Goal: Transaction & Acquisition: Purchase product/service

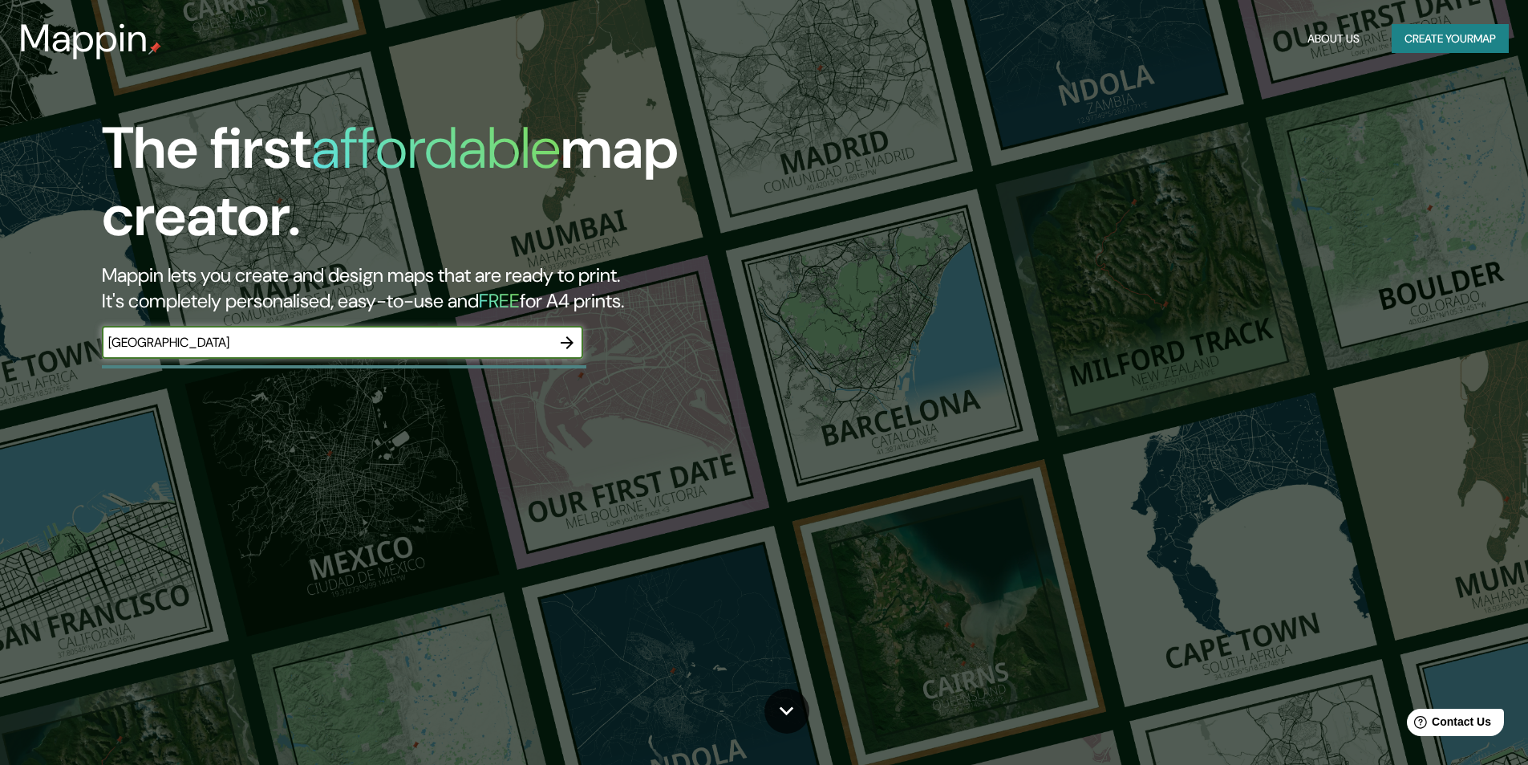
type input "colonia"
click at [572, 341] on icon "button" at bounding box center [567, 342] width 13 height 13
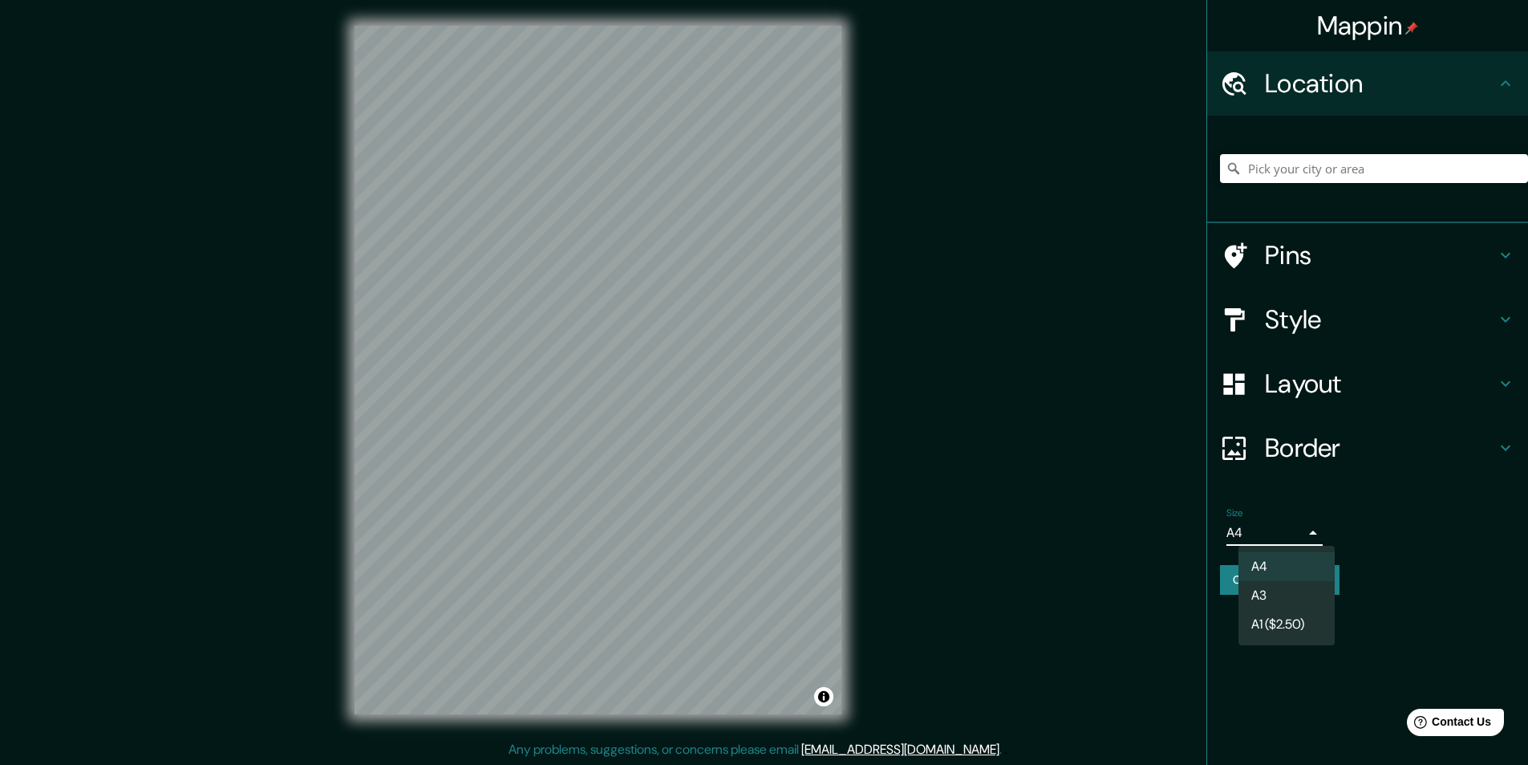
click at [1317, 525] on body "Mappin Location Pins Style Layout Border Choose a border. Hint : you can make l…" at bounding box center [764, 382] width 1528 height 765
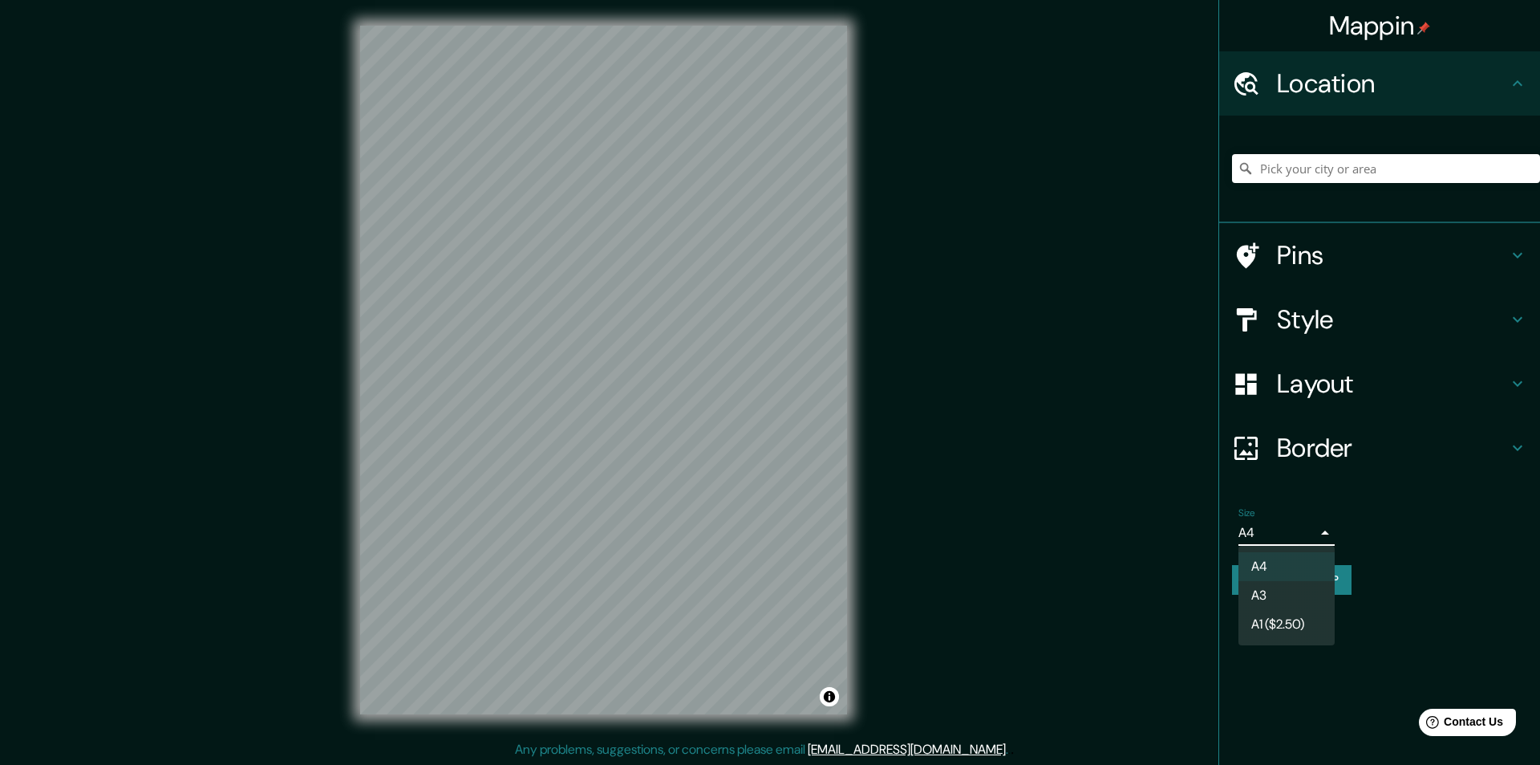
click at [1353, 522] on div at bounding box center [770, 382] width 1540 height 765
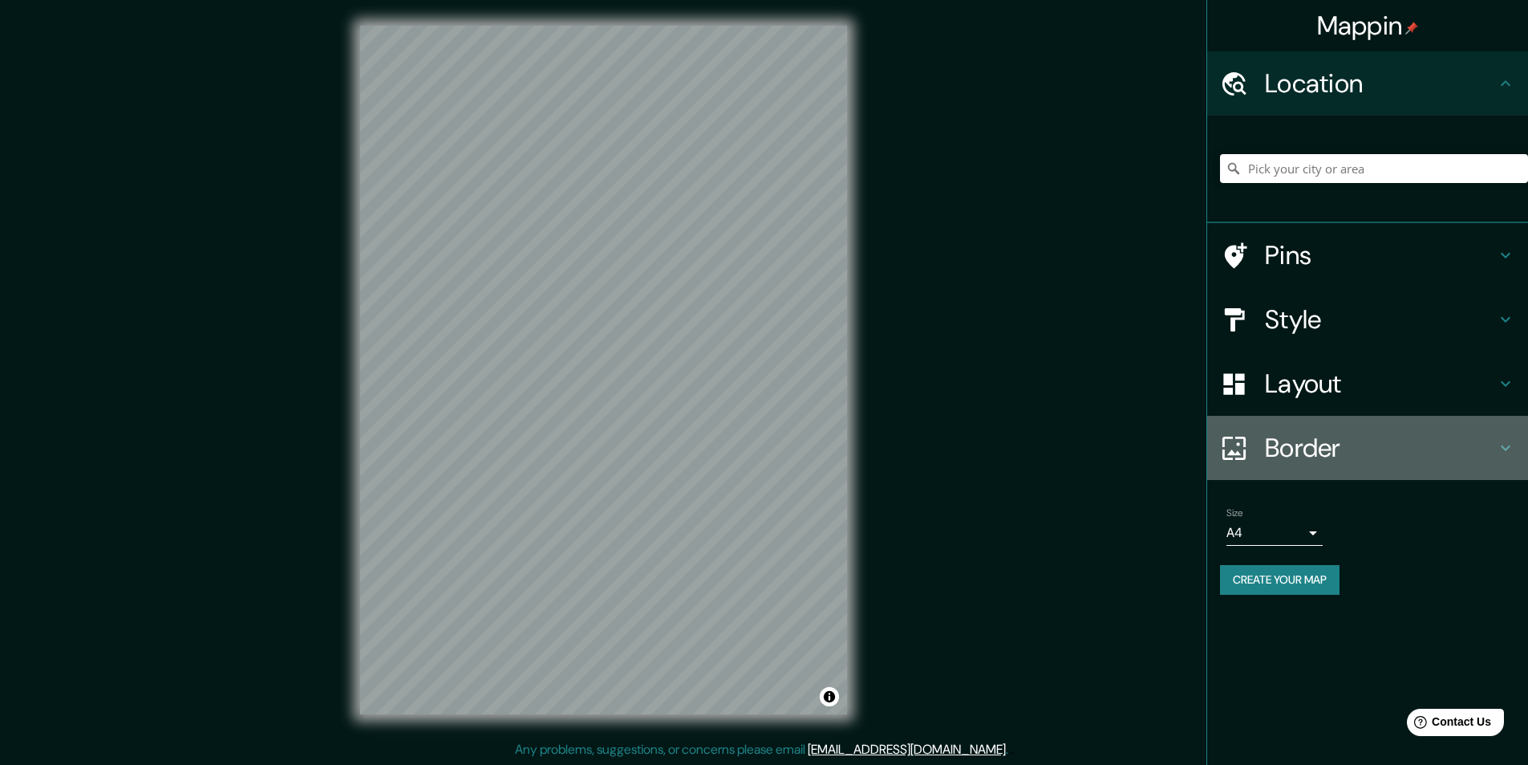
click at [1469, 452] on h4 "Border" at bounding box center [1380, 448] width 231 height 32
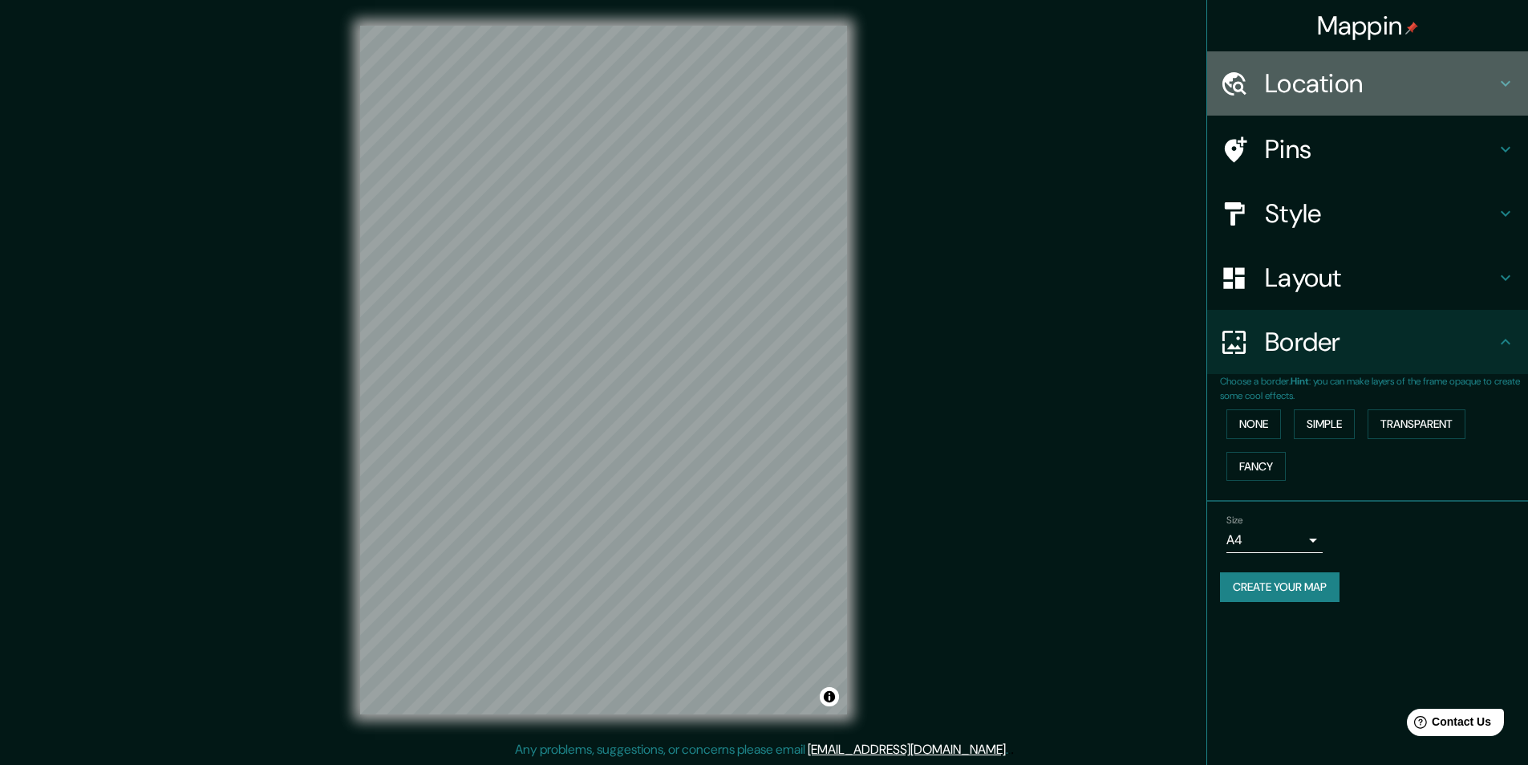
click at [1512, 79] on icon at bounding box center [1505, 83] width 19 height 19
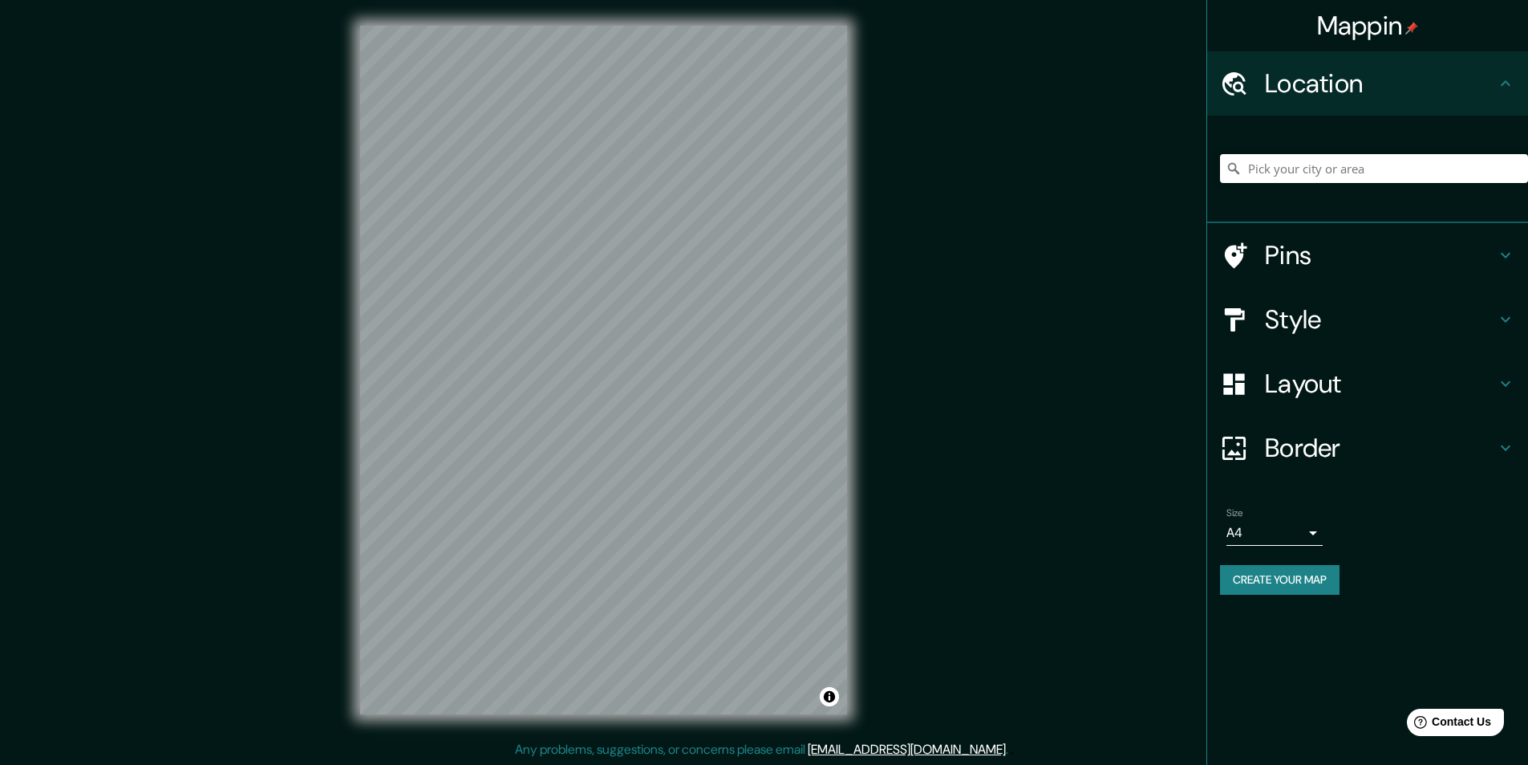
click at [1512, 79] on icon at bounding box center [1505, 83] width 19 height 19
click at [1513, 299] on div "Style" at bounding box center [1367, 319] width 321 height 64
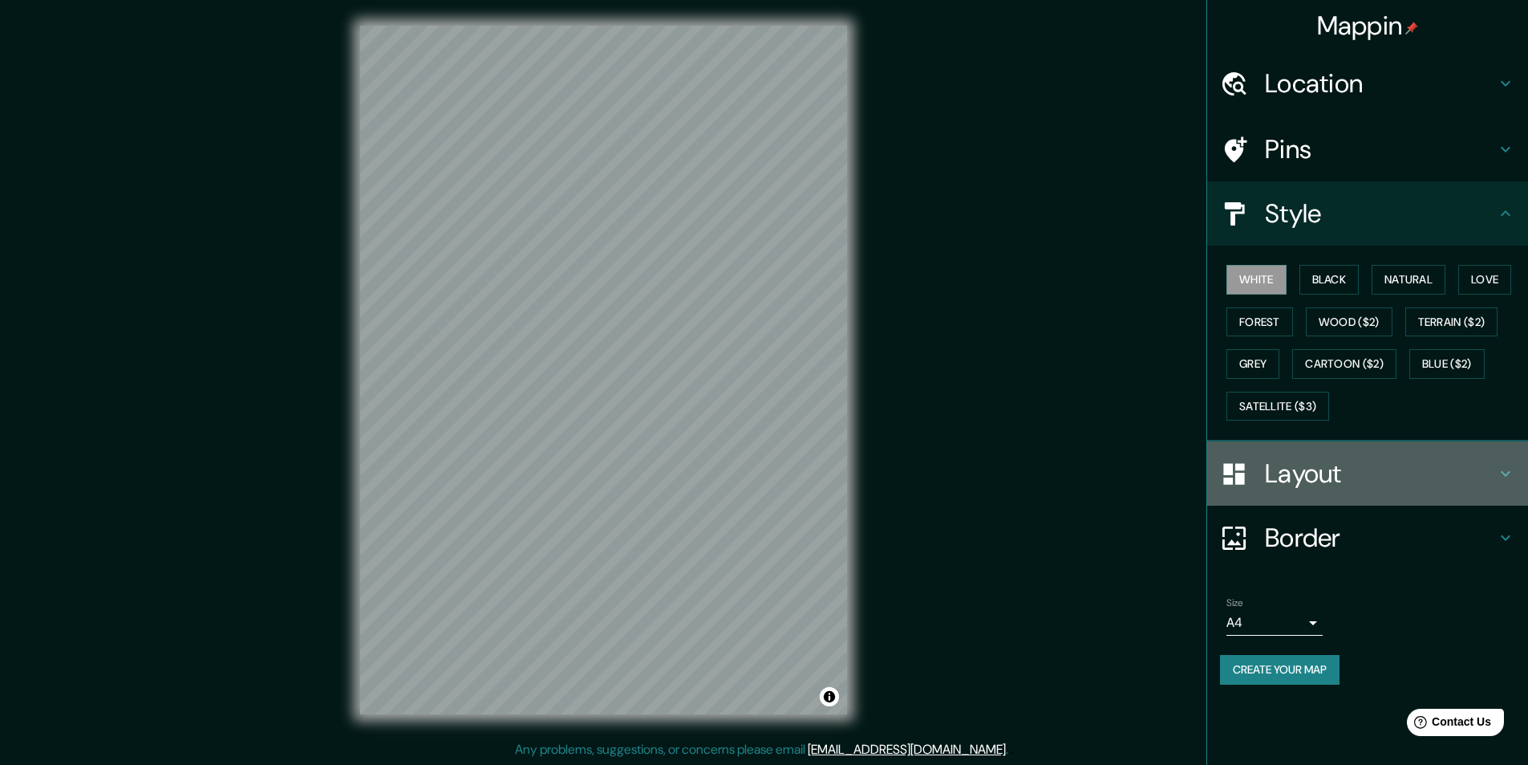
click at [1498, 457] on div "Layout" at bounding box center [1367, 473] width 321 height 64
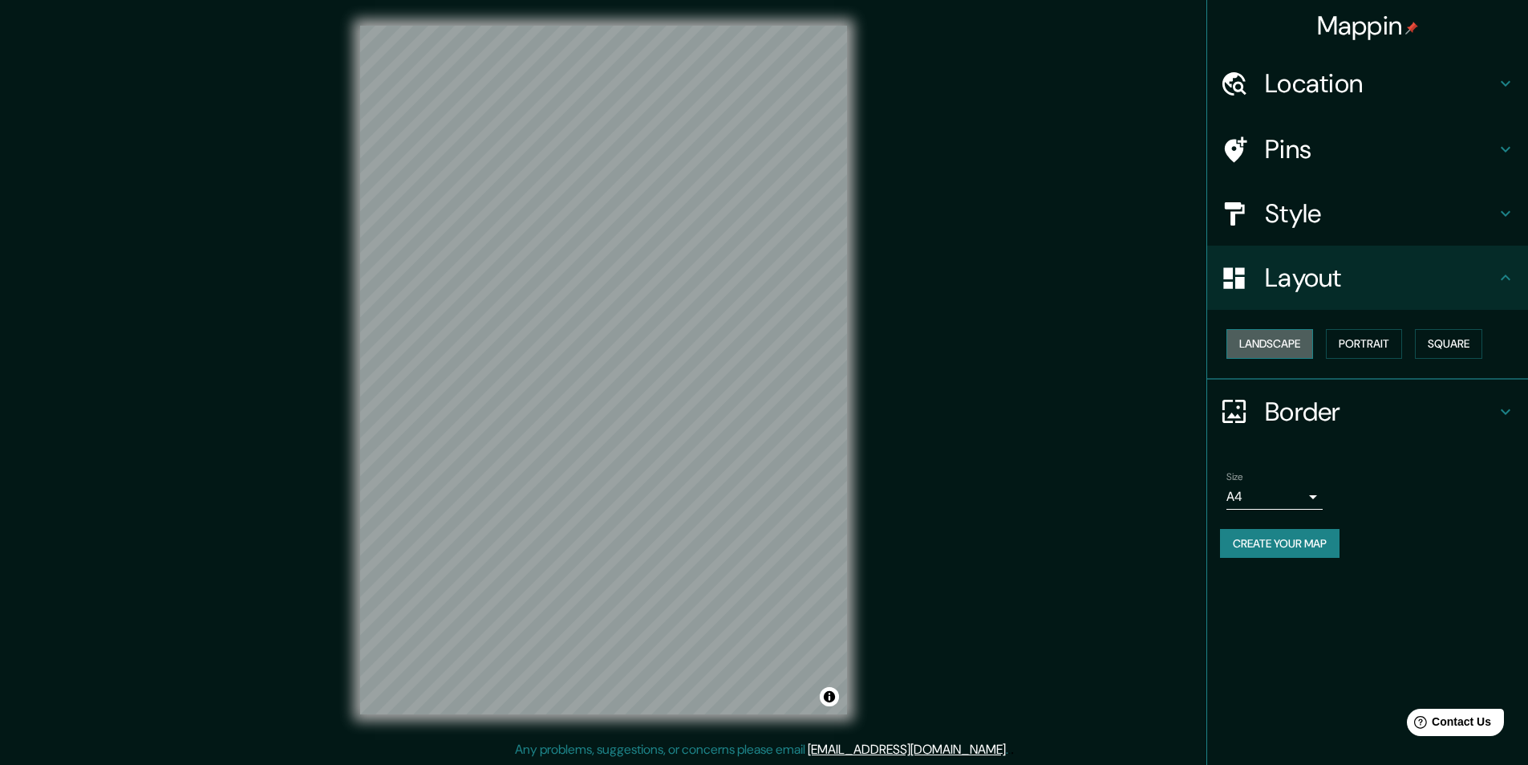
click at [1272, 333] on button "Landscape" at bounding box center [1270, 344] width 87 height 30
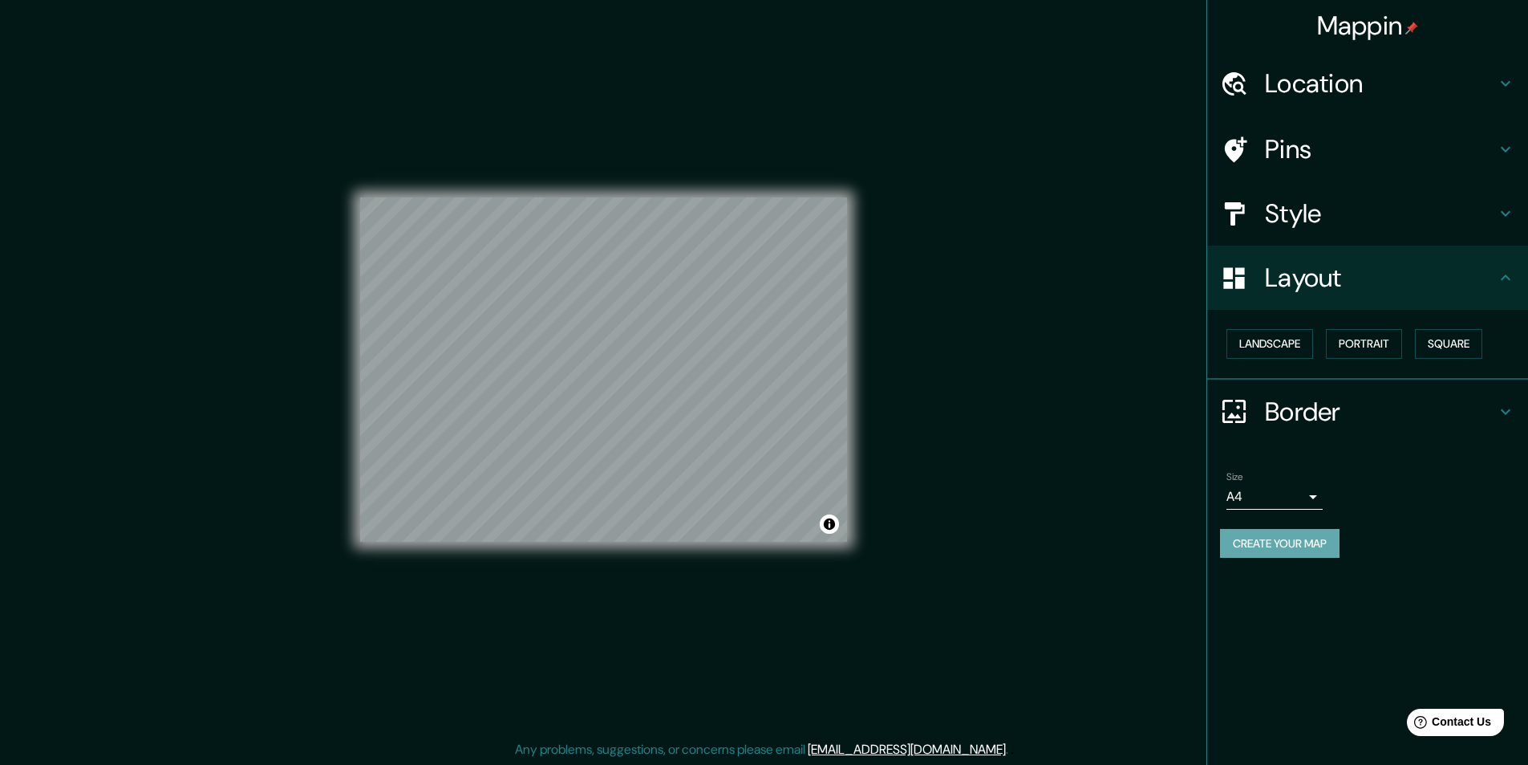
click at [1314, 539] on button "Create your map" at bounding box center [1280, 544] width 120 height 30
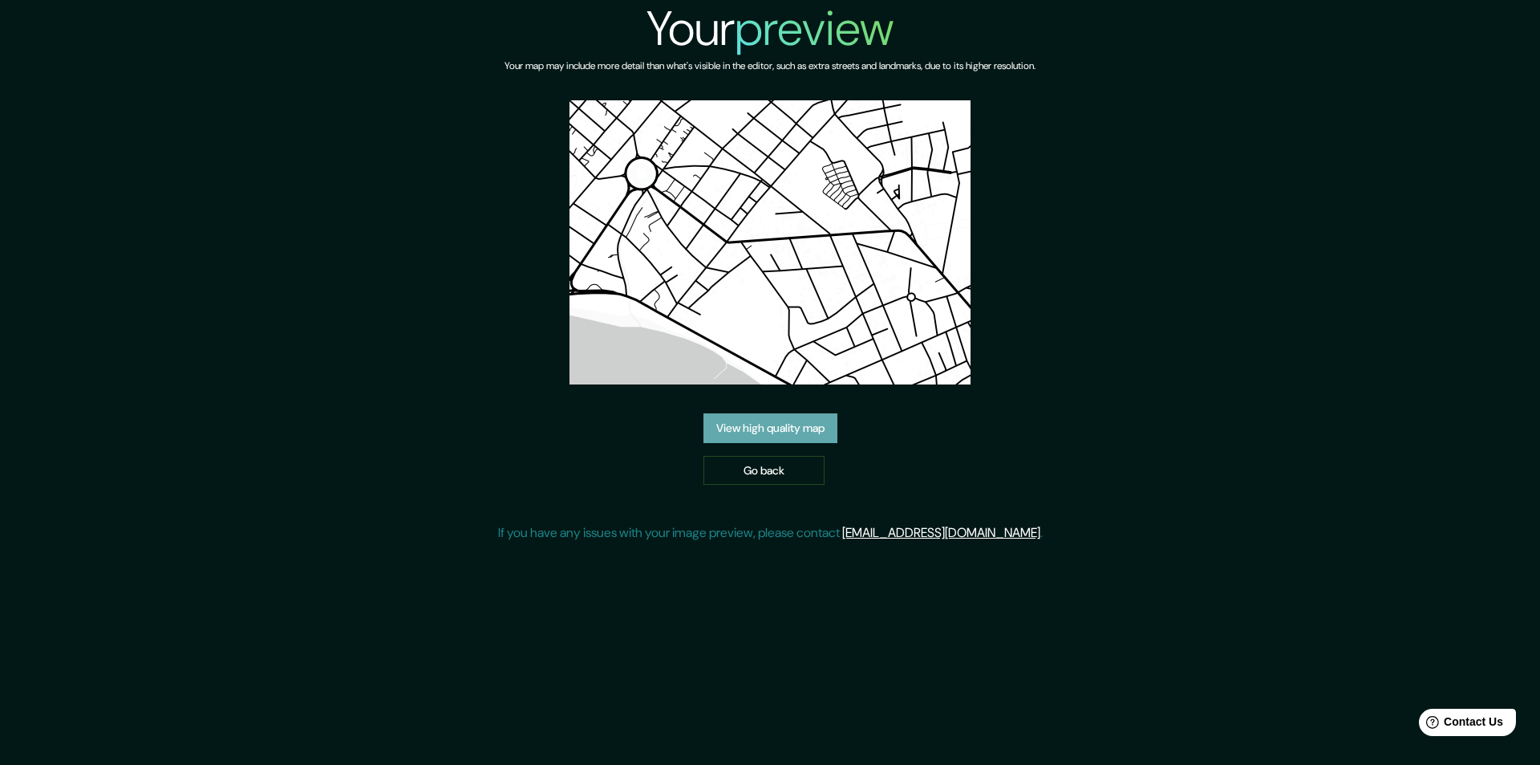
click at [806, 430] on link "View high quality map" at bounding box center [771, 428] width 134 height 30
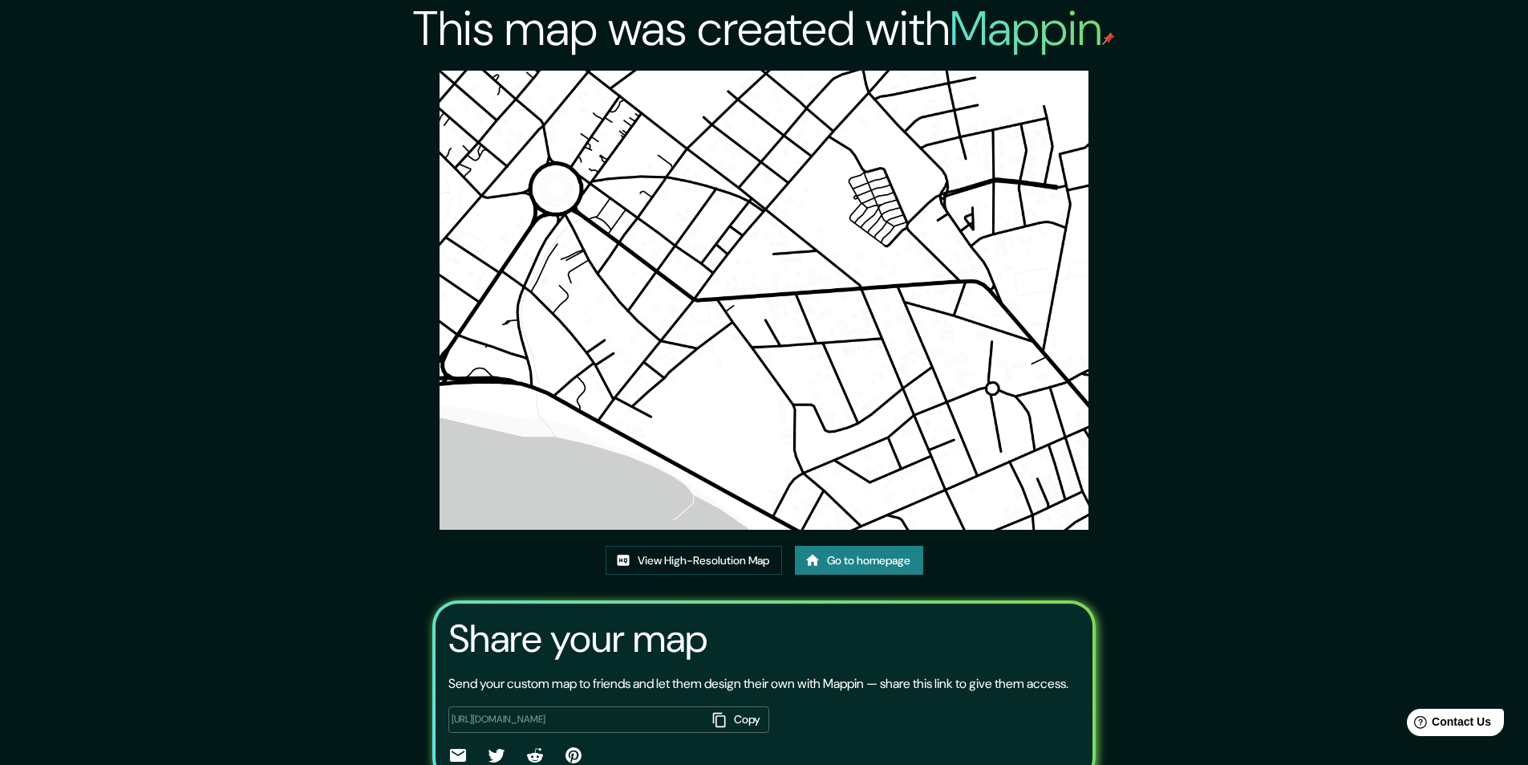
click at [892, 260] on img at bounding box center [764, 300] width 649 height 459
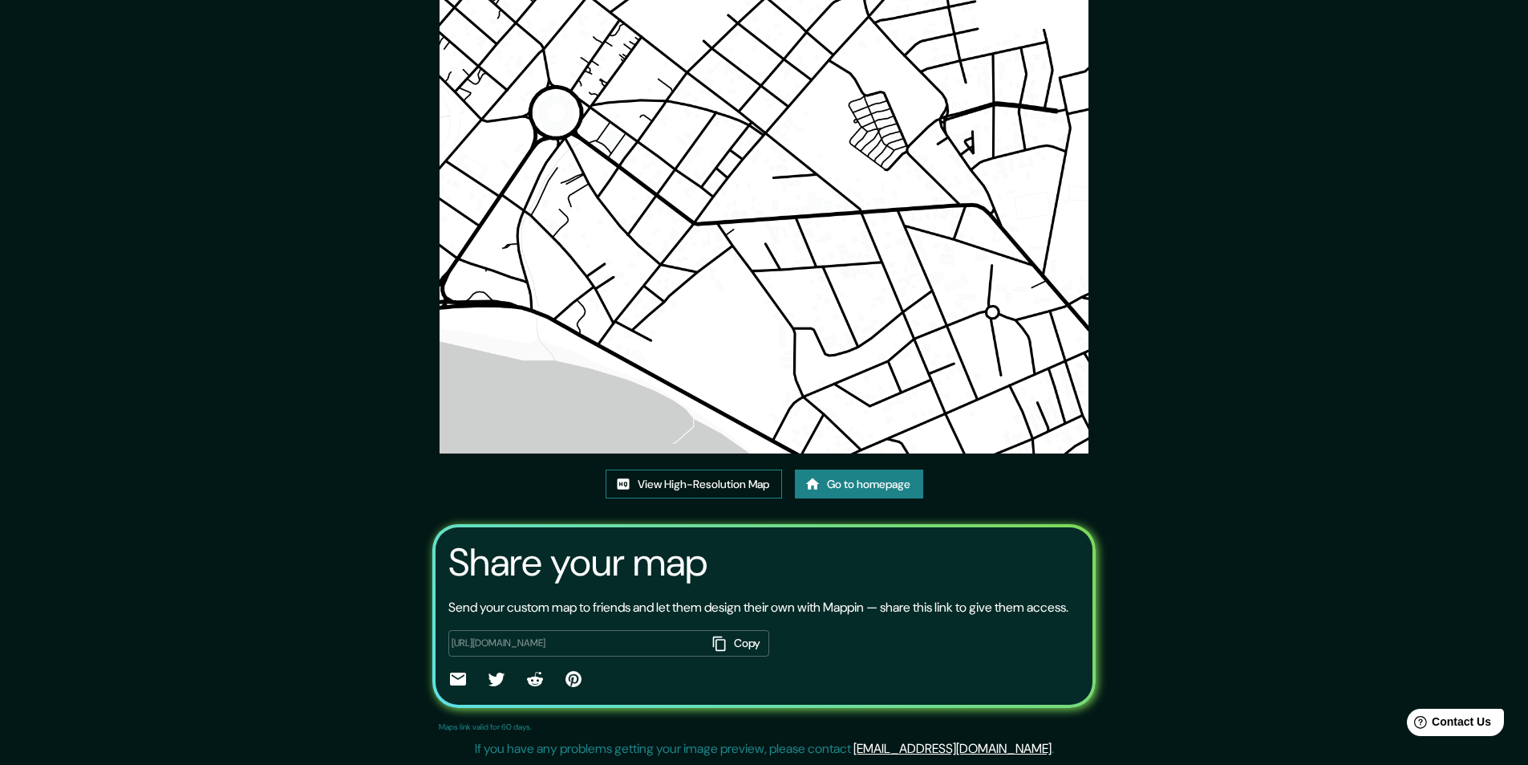
click at [717, 469] on link "View High-Resolution Map" at bounding box center [694, 484] width 176 height 30
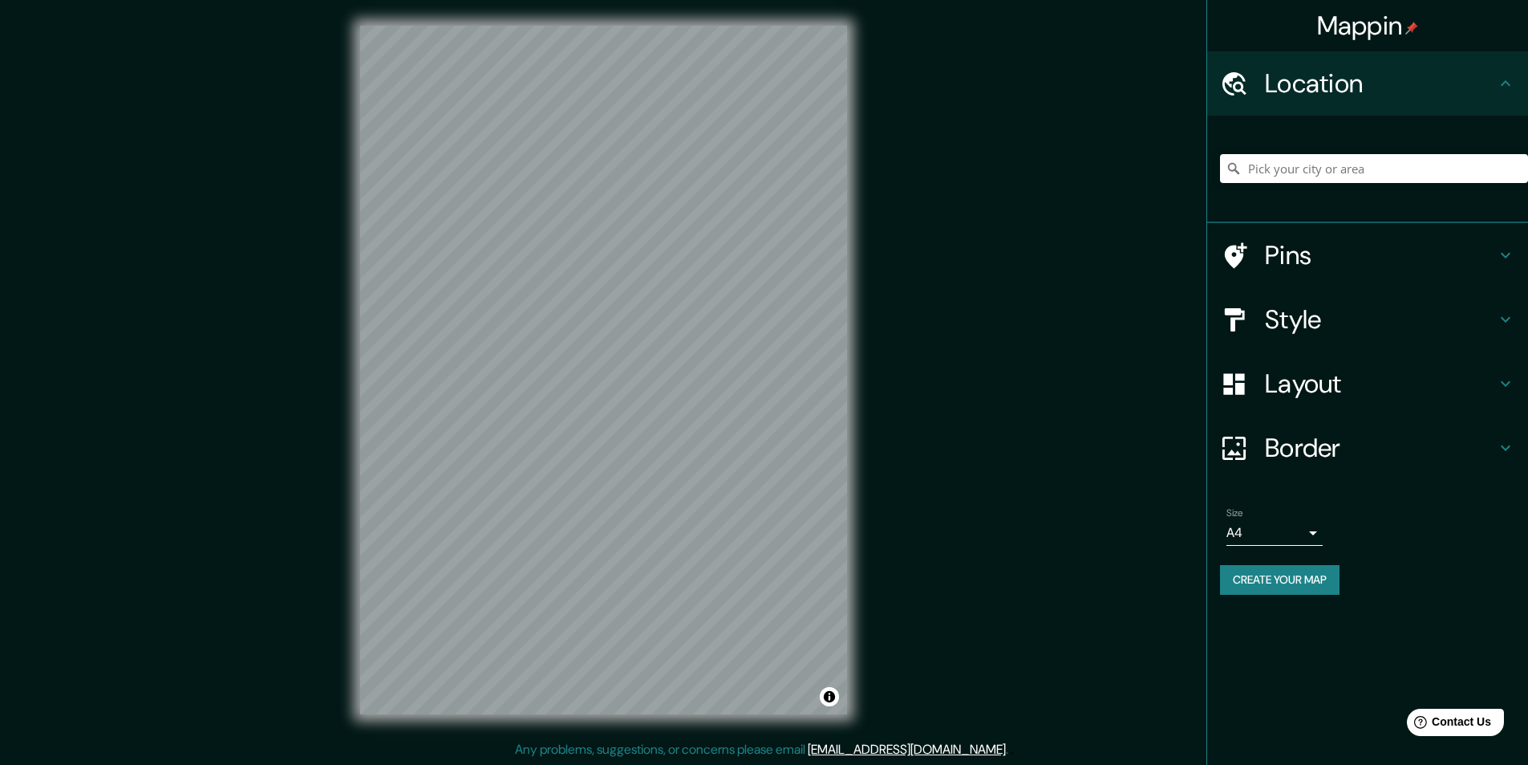
click at [938, 370] on div "Mappin Location Pins Style Layout Border Choose a border. Hint : you can make l…" at bounding box center [764, 382] width 1528 height 765
click at [919, 435] on div "Mappin Location Pins Style Layout Border Choose a border. Hint : you can make l…" at bounding box center [764, 382] width 1528 height 765
click at [872, 377] on div "© Mapbox © OpenStreetMap Improve this map" at bounding box center [604, 370] width 538 height 740
click at [893, 427] on div "Mappin Location Pins Style Layout Border Choose a border. Hint : you can make l…" at bounding box center [764, 382] width 1528 height 765
click at [1515, 317] on icon at bounding box center [1505, 319] width 19 height 19
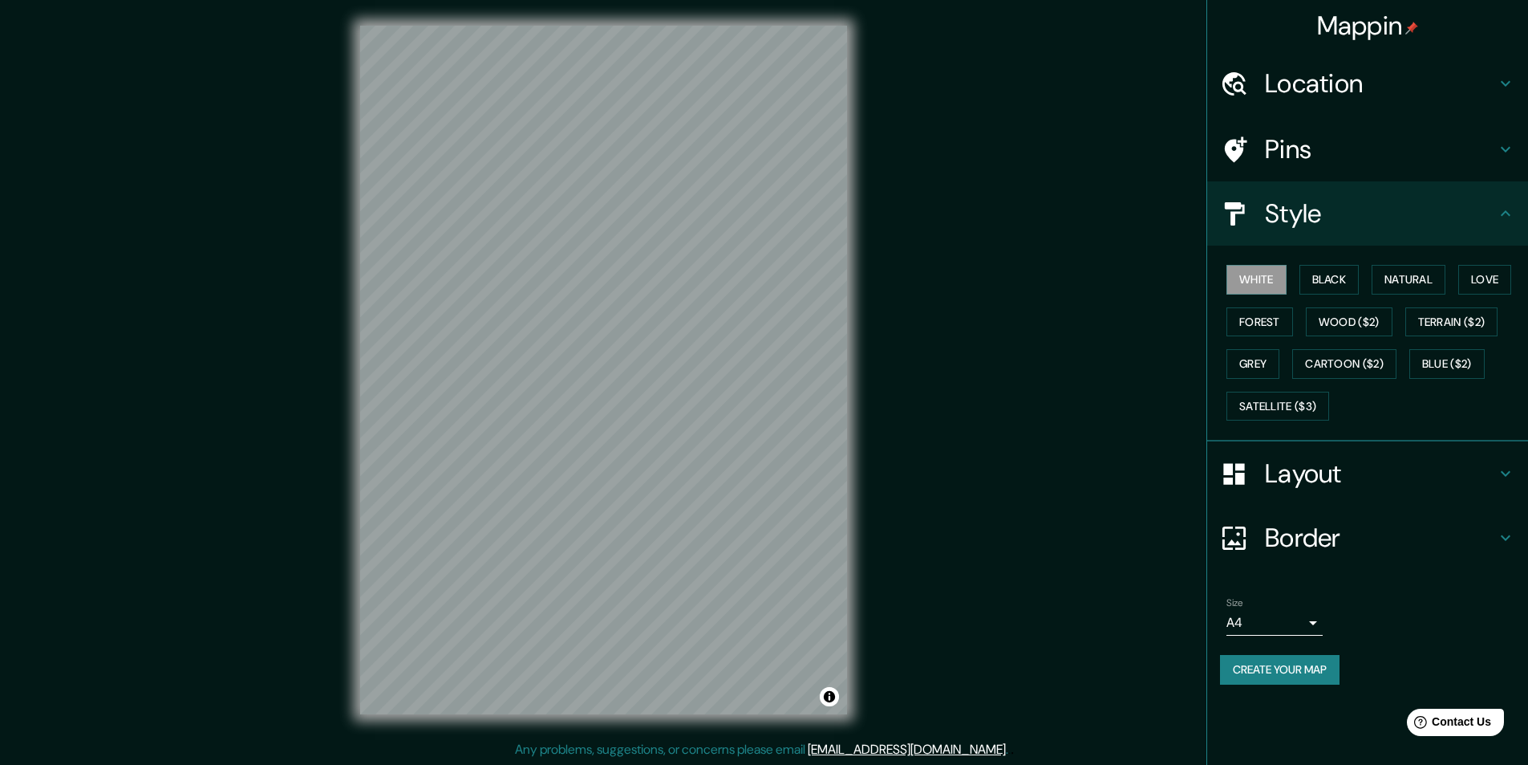
click at [1503, 155] on icon at bounding box center [1505, 149] width 19 height 19
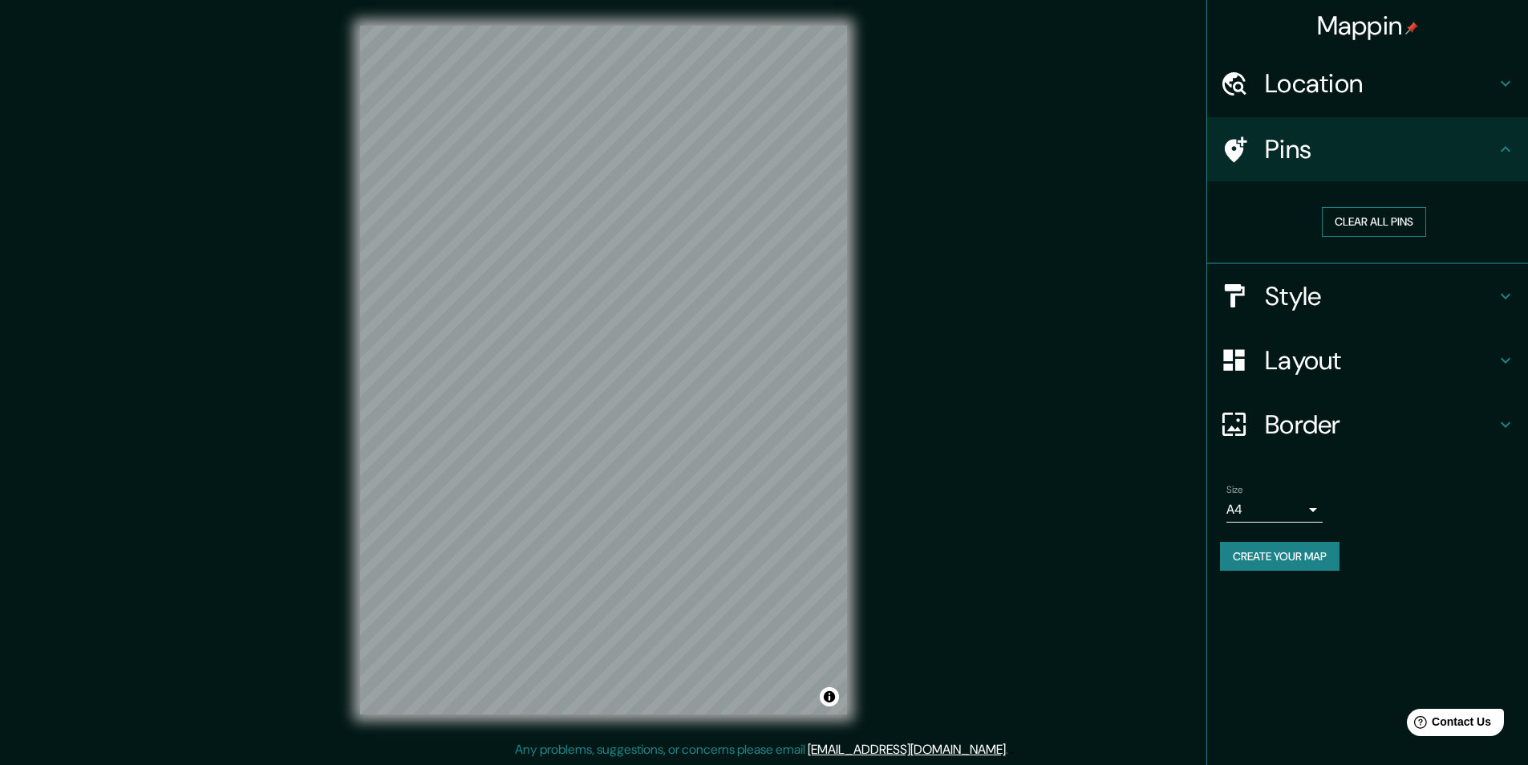
click at [1388, 225] on button "Clear all pins" at bounding box center [1374, 222] width 104 height 30
click at [1353, 210] on button "Clear all pins" at bounding box center [1374, 222] width 104 height 30
click at [1299, 555] on button "Create your map" at bounding box center [1280, 557] width 120 height 30
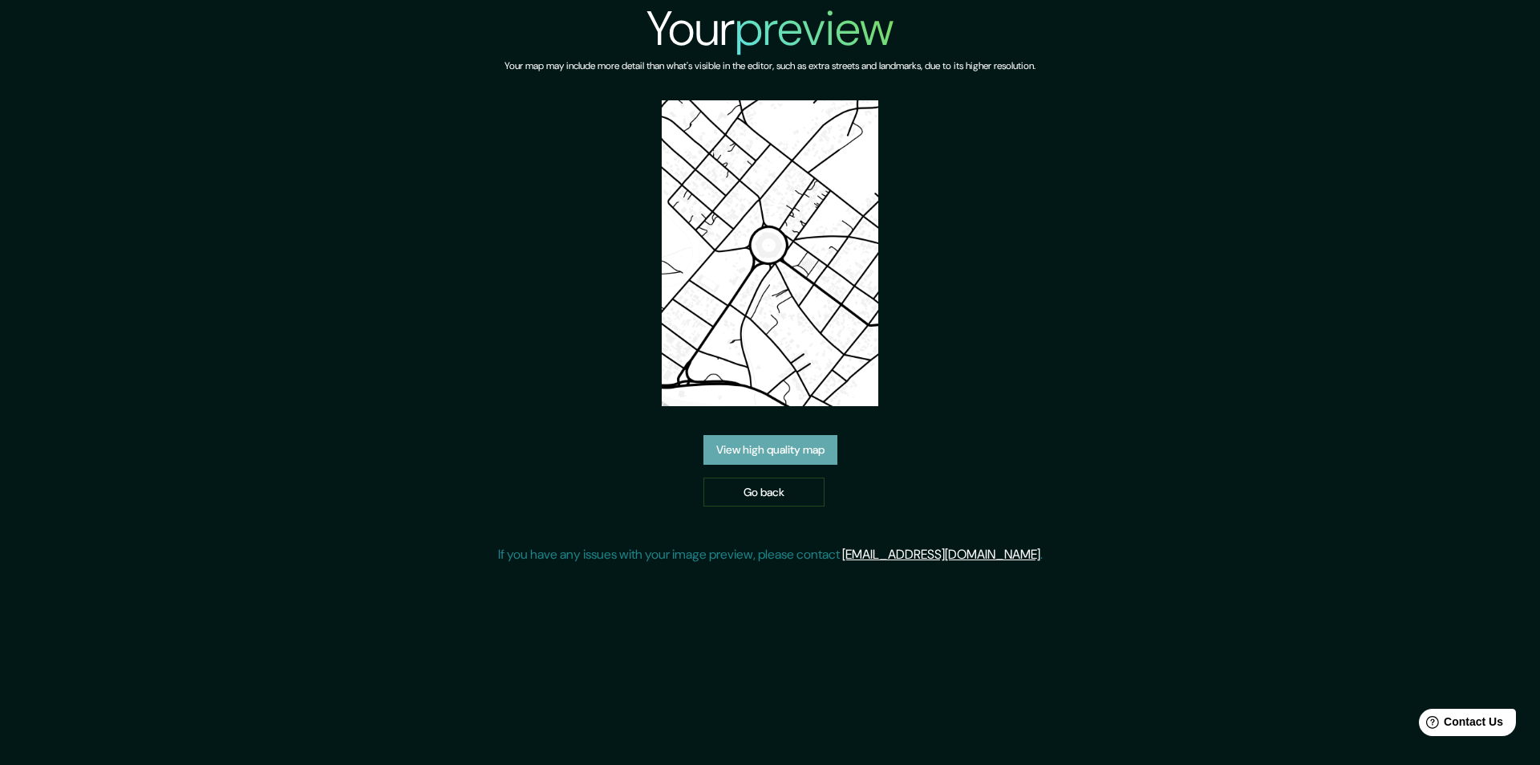
click at [724, 454] on link "View high quality map" at bounding box center [771, 450] width 134 height 30
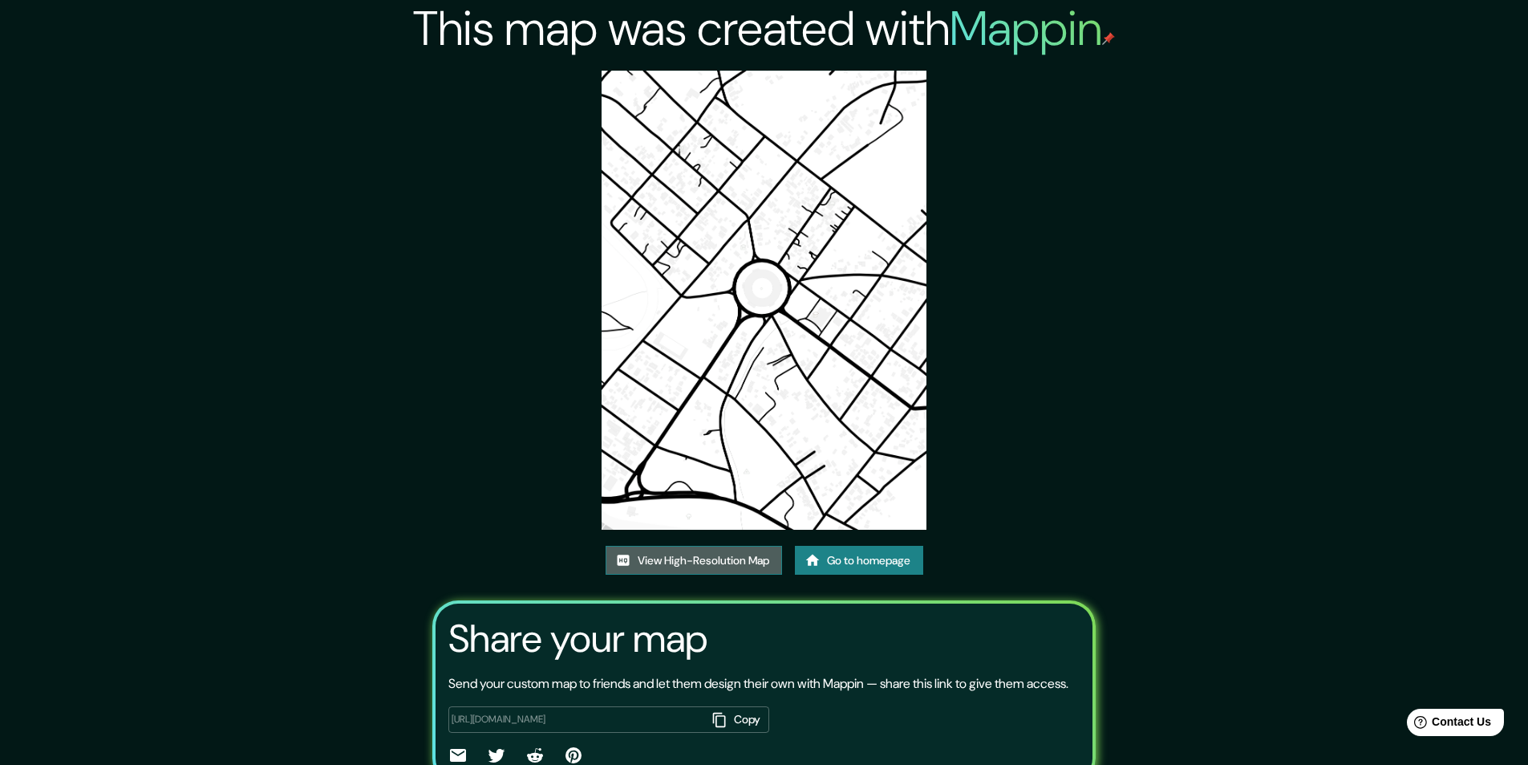
click at [743, 552] on link "View High-Resolution Map" at bounding box center [694, 561] width 176 height 30
